Goal: Information Seeking & Learning: Learn about a topic

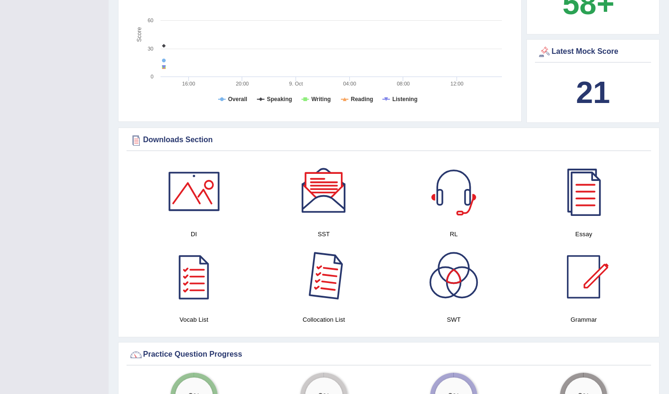
click at [315, 265] on div at bounding box center [324, 277] width 66 height 66
click at [196, 191] on div at bounding box center [194, 191] width 66 height 66
click at [589, 203] on div at bounding box center [583, 191] width 66 height 66
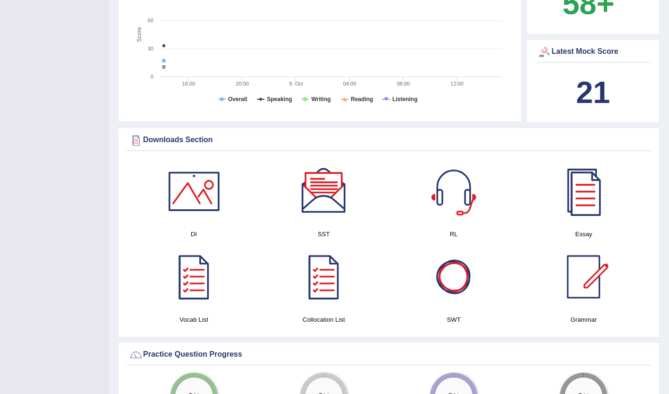
click at [461, 275] on div at bounding box center [454, 277] width 66 height 66
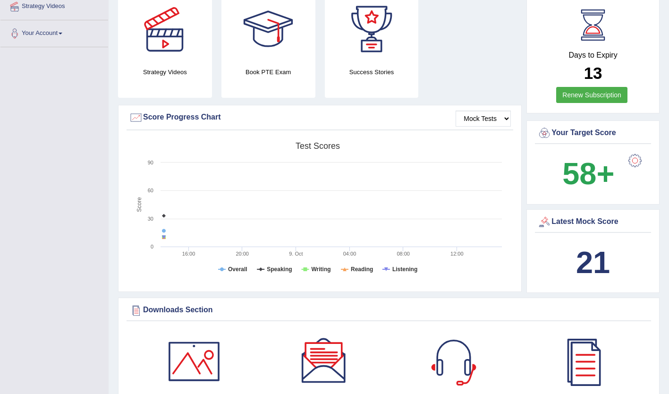
scroll to position [188, 0]
click at [592, 245] on b "21" at bounding box center [593, 262] width 34 height 34
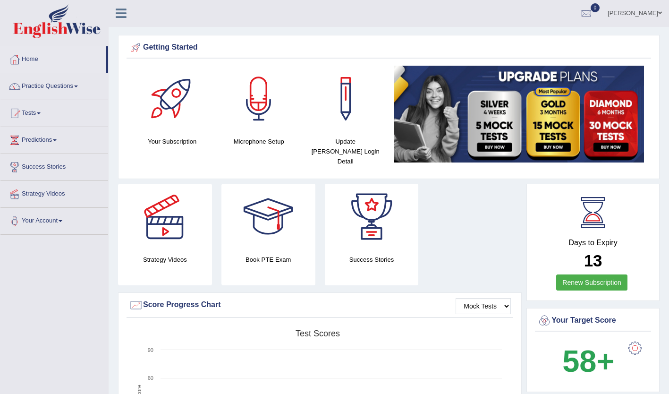
scroll to position [0, 0]
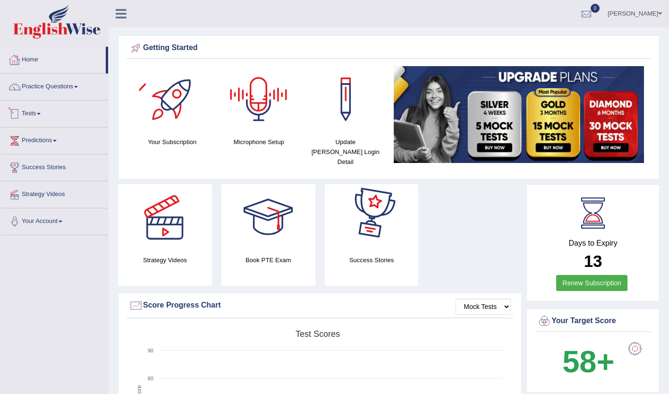
click at [40, 107] on link "Tests" at bounding box center [54, 113] width 108 height 24
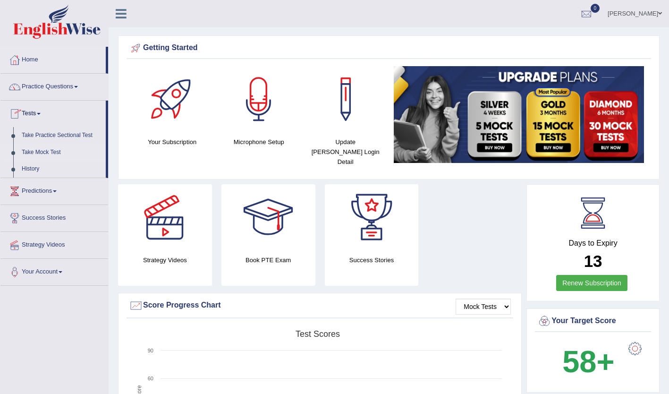
click at [45, 150] on link "Take Mock Test" at bounding box center [61, 152] width 88 height 17
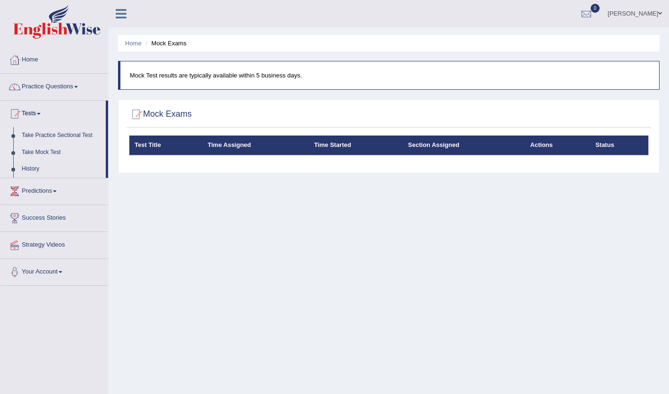
click at [86, 131] on link "Take Practice Sectional Test" at bounding box center [61, 135] width 88 height 17
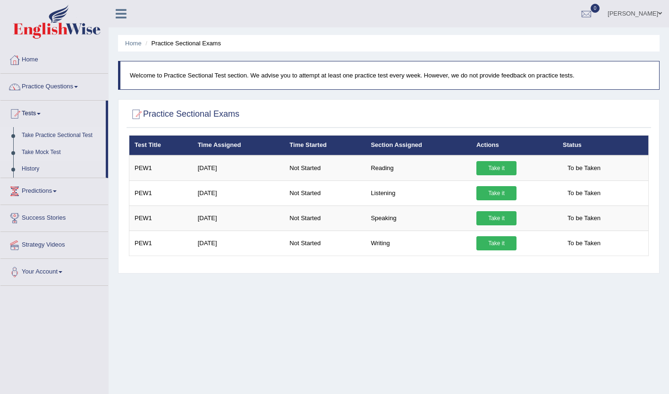
click at [46, 149] on link "Take Mock Test" at bounding box center [61, 152] width 88 height 17
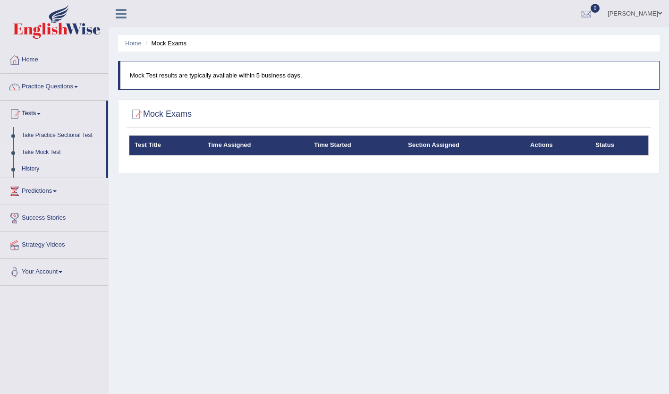
click at [350, 175] on div "Home Mock Exams Mock Test results are typically available within 5 business day…" at bounding box center [389, 236] width 560 height 472
click at [51, 132] on link "Take Practice Sectional Test" at bounding box center [61, 135] width 88 height 17
